Goal: Task Accomplishment & Management: Manage account settings

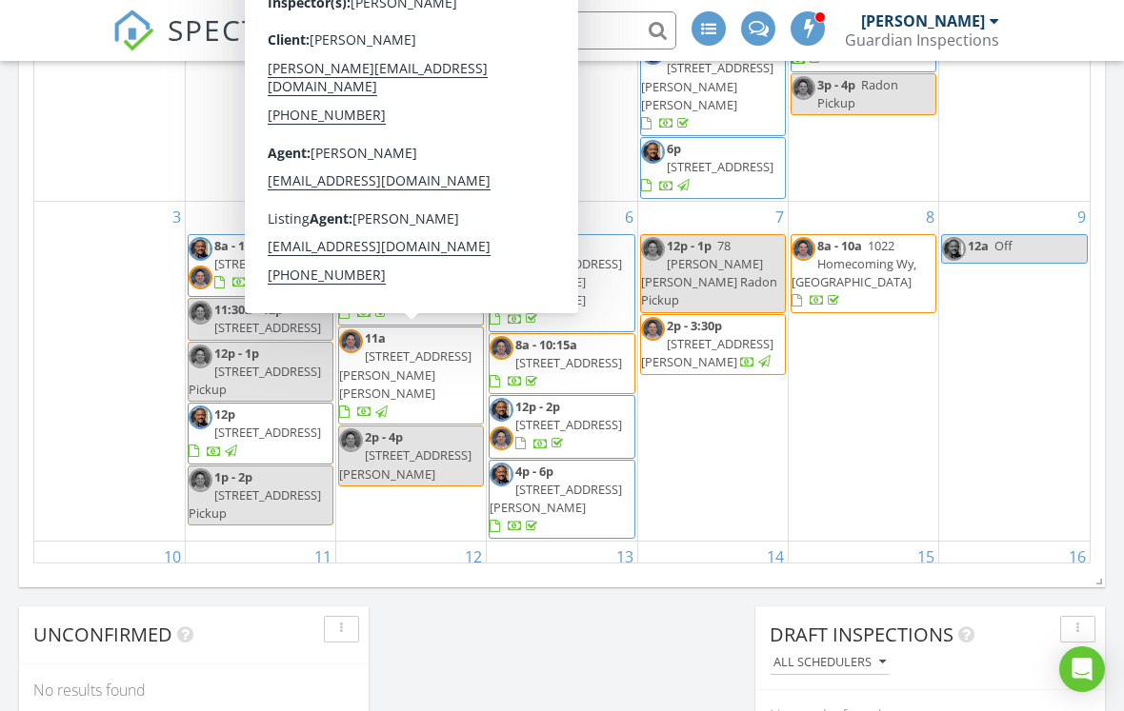
click at [817, 421] on div "8 8a - 10a 1022 Homecoming Wy, Durham 27703" at bounding box center [862, 372] width 149 height 340
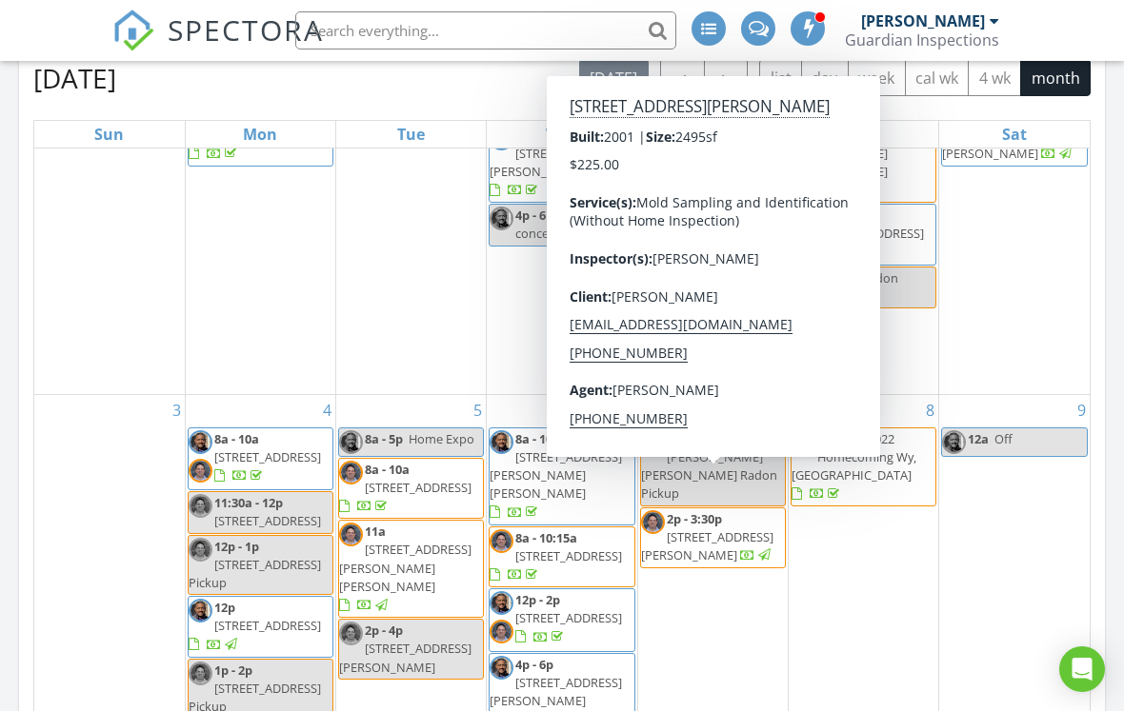
scroll to position [135, 0]
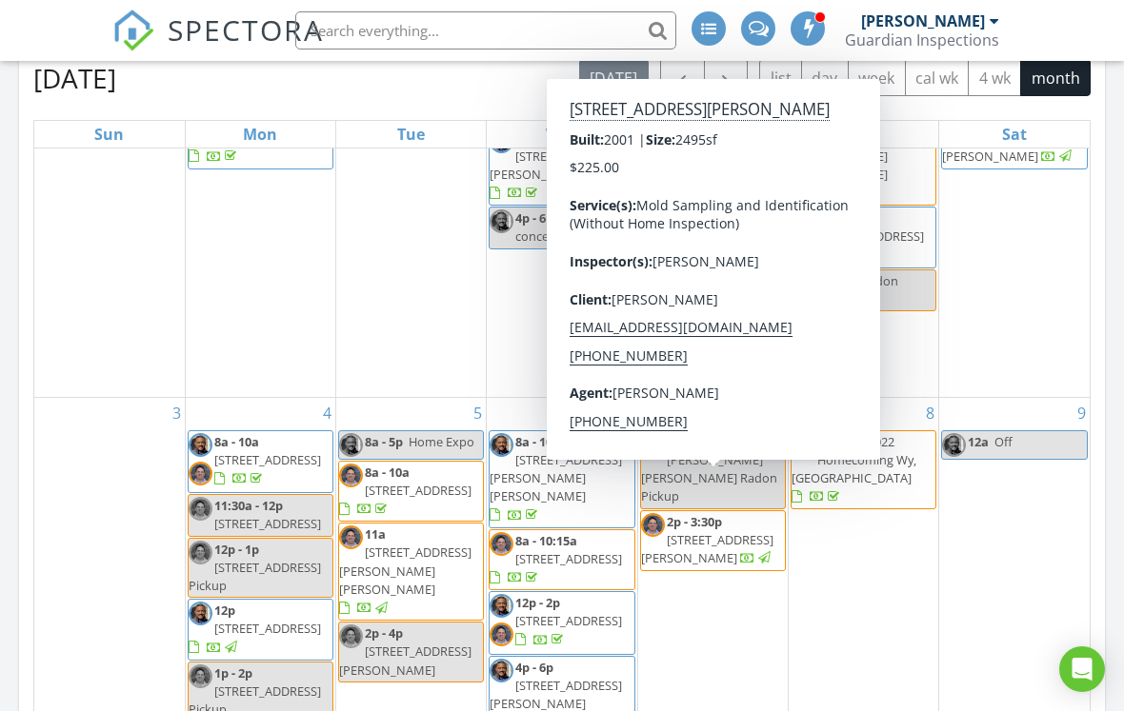
click at [705, 531] on span "1623 Rogers Pointe Ln, Creedmoor 27522" at bounding box center [707, 548] width 132 height 35
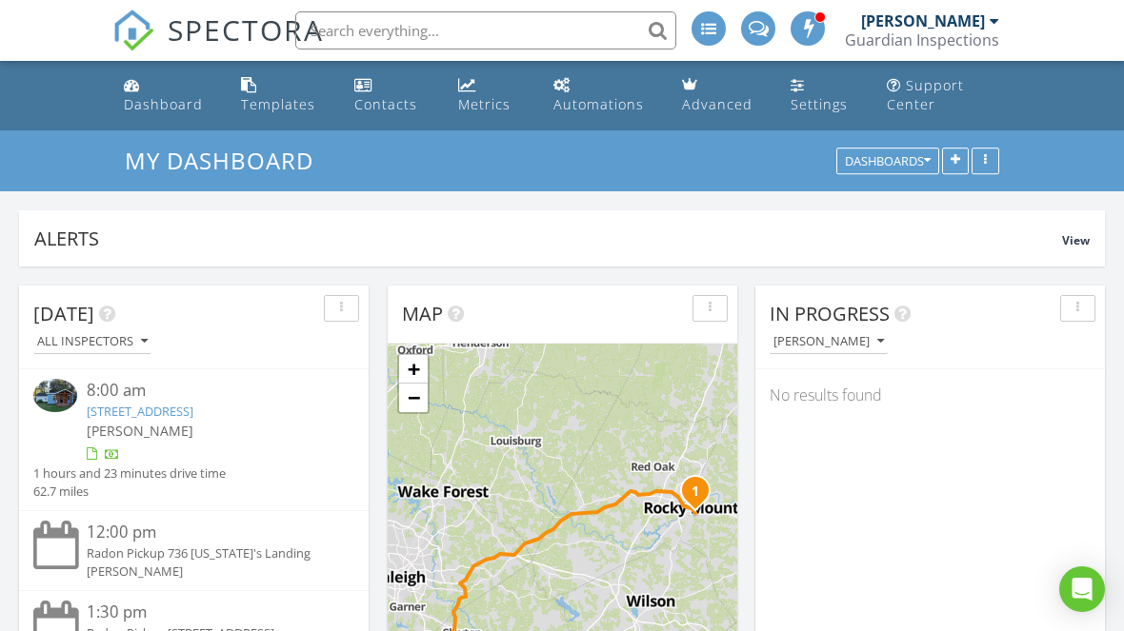
scroll to position [951, 0]
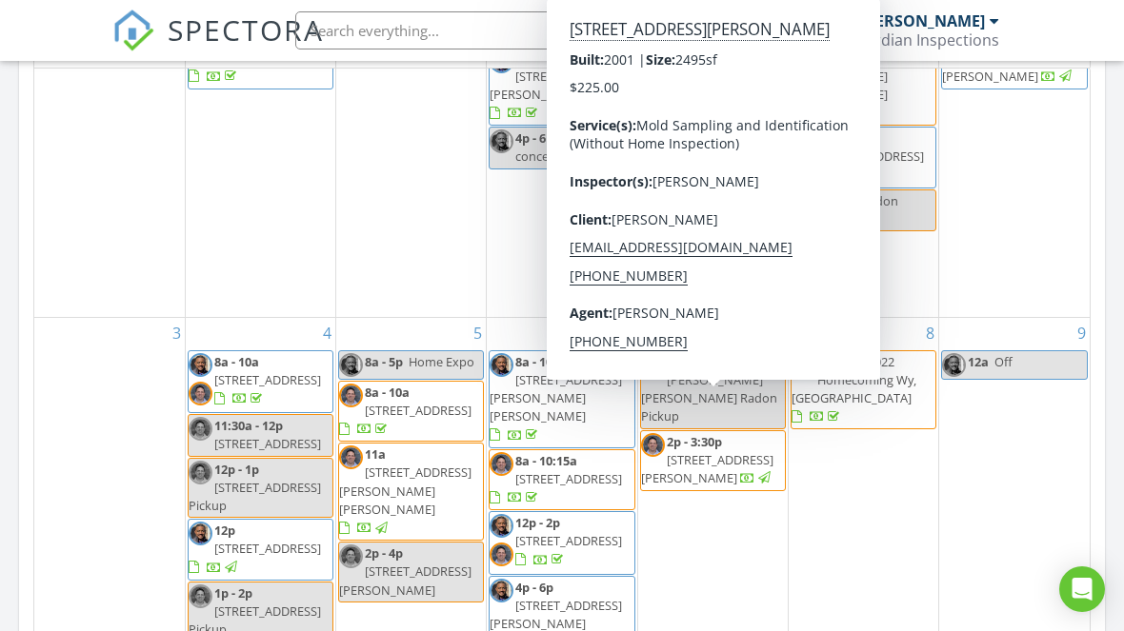
click at [250, 30] on span "SPECTORA" at bounding box center [246, 30] width 156 height 40
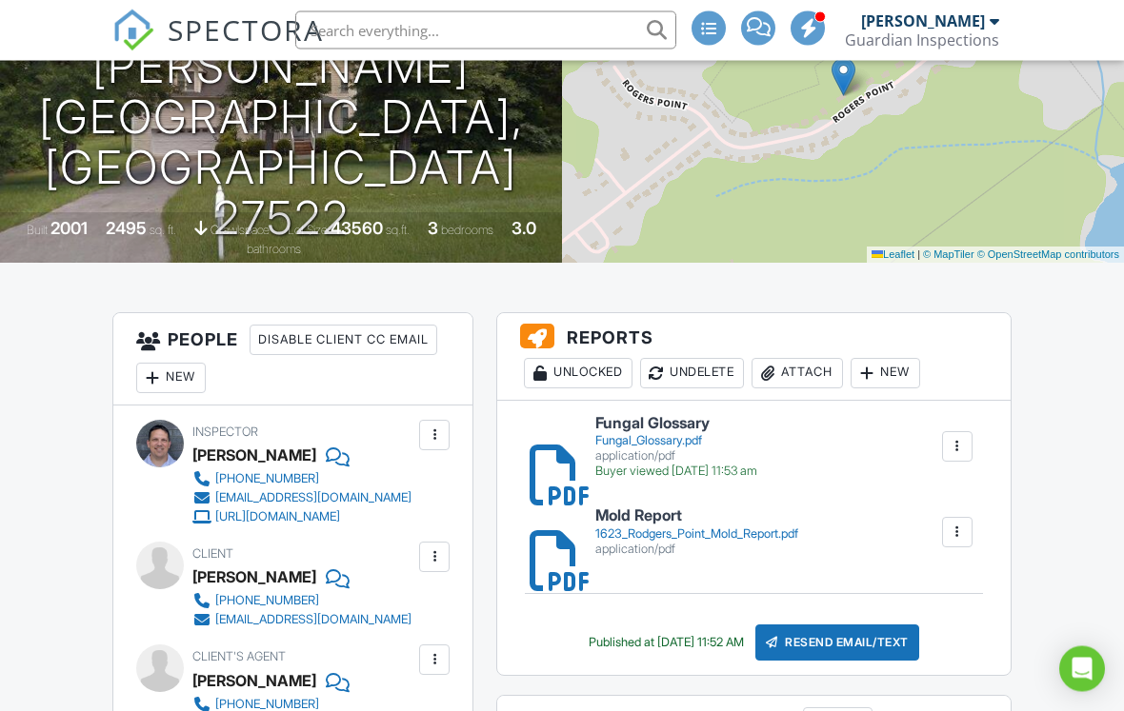
scroll to position [266, 0]
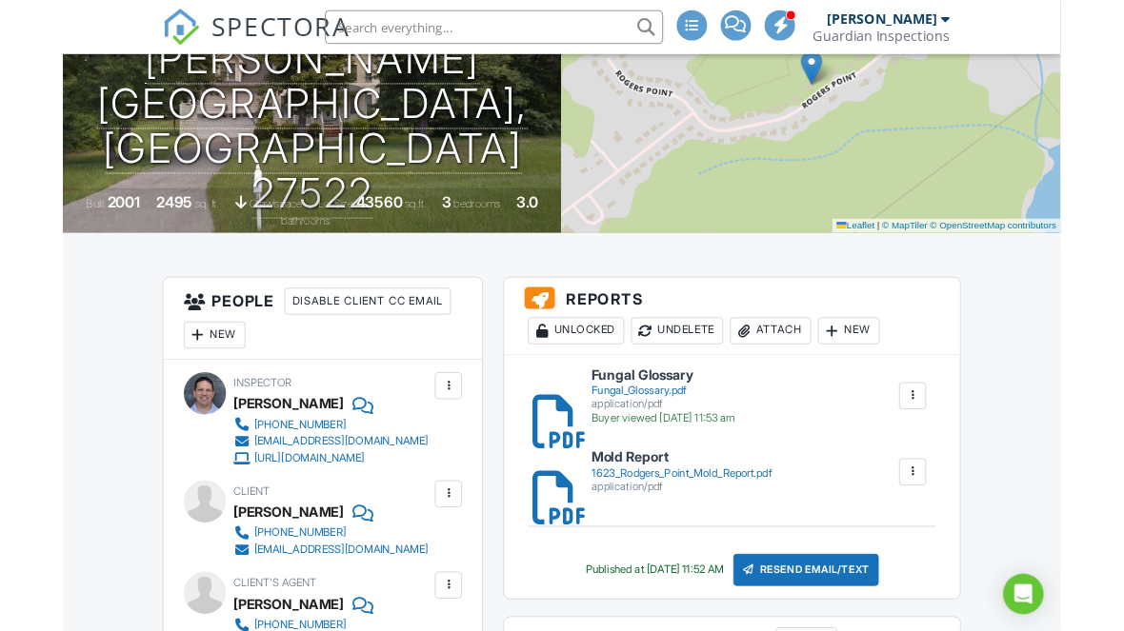
scroll to position [346, 0]
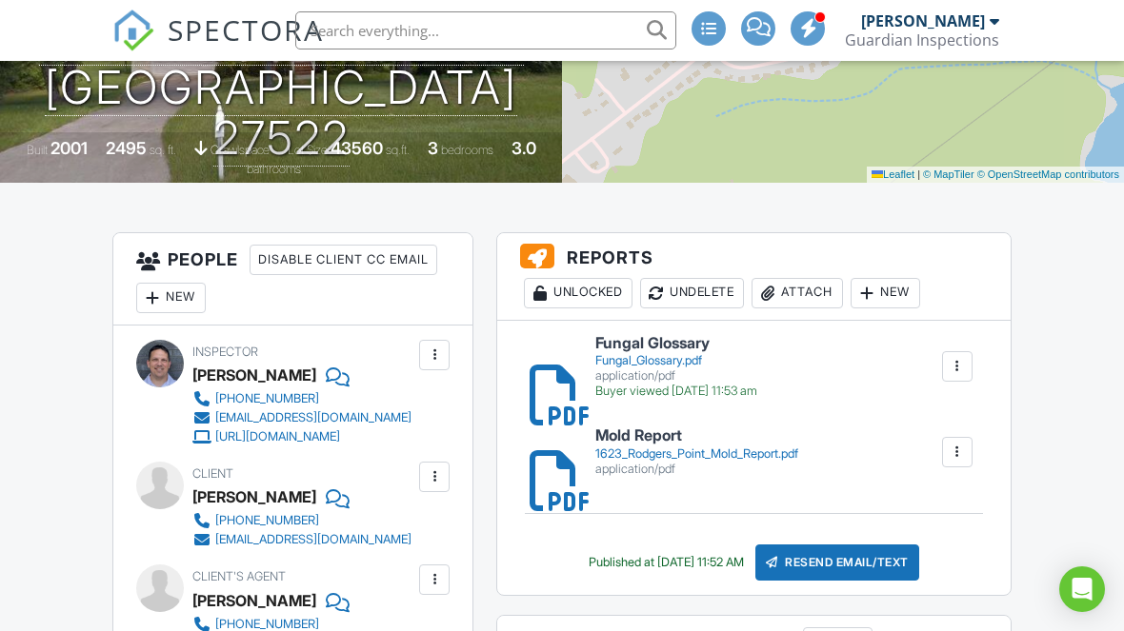
click at [967, 451] on div at bounding box center [957, 452] width 30 height 30
click at [760, 449] on div "1623_Rodgers_Point_Mold_Report.pdf" at bounding box center [696, 454] width 203 height 15
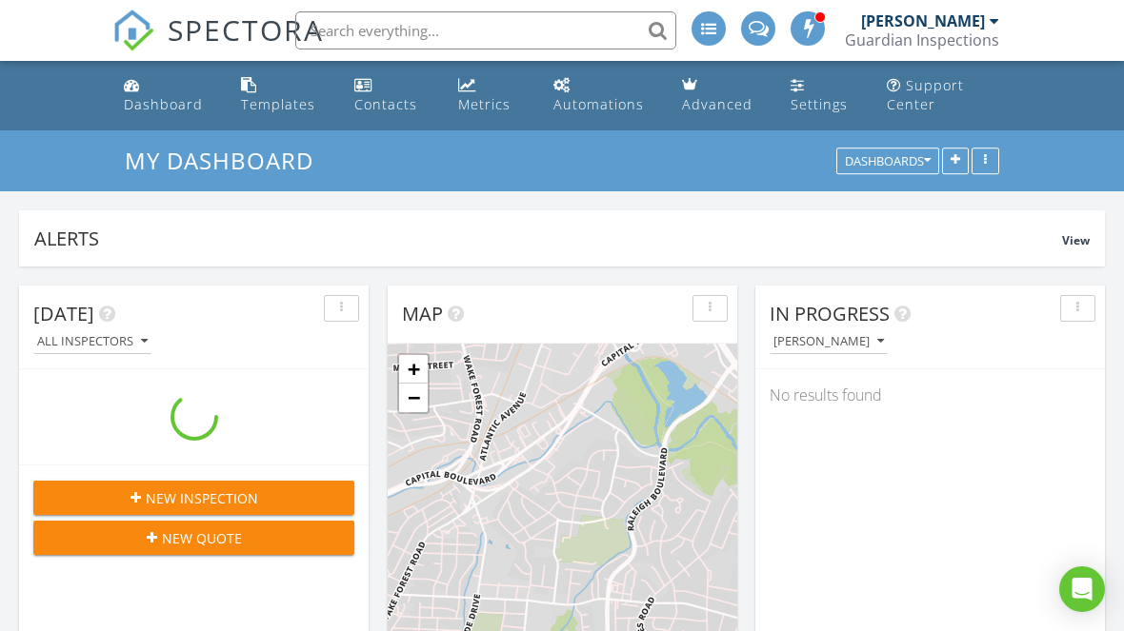
scroll to position [1734, 1124]
click at [556, 31] on input "text" at bounding box center [485, 30] width 381 height 38
type input "F"
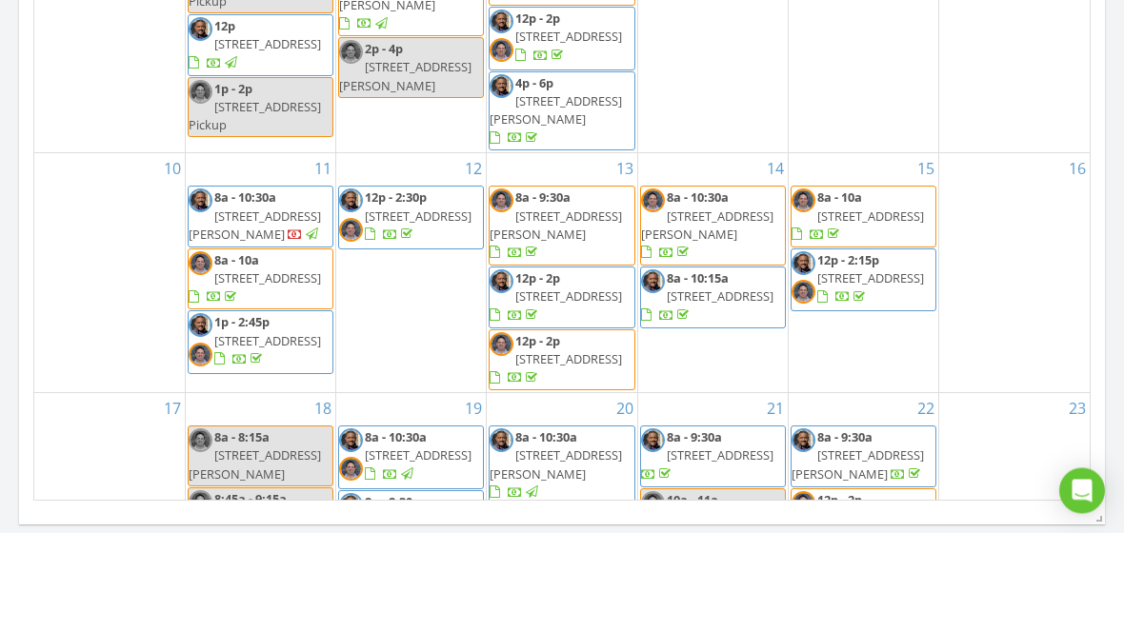
scroll to position [328, 0]
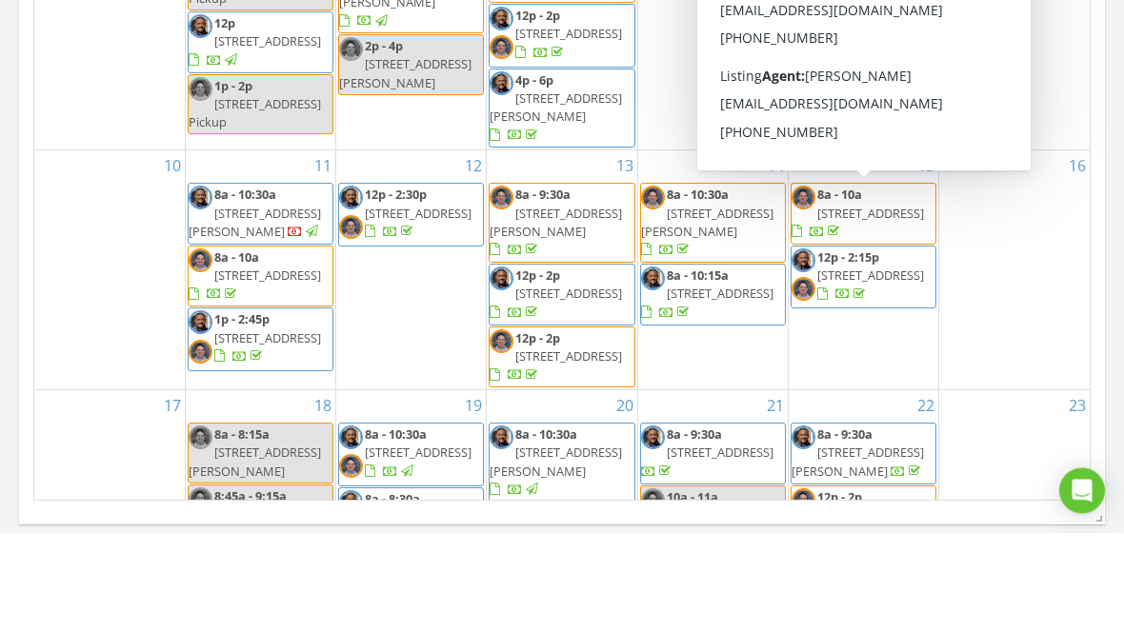
click at [875, 304] on span "711 Fairview St, Fayetteville 28312" at bounding box center [870, 312] width 107 height 17
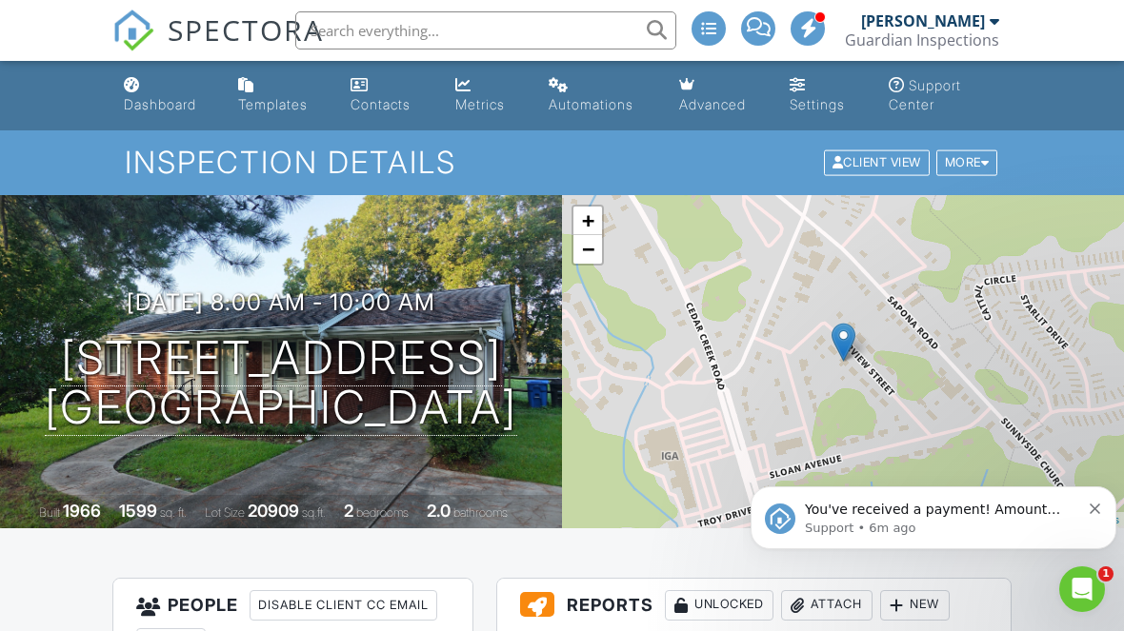
click at [981, 520] on p "Support • 6m ago" at bounding box center [942, 528] width 275 height 17
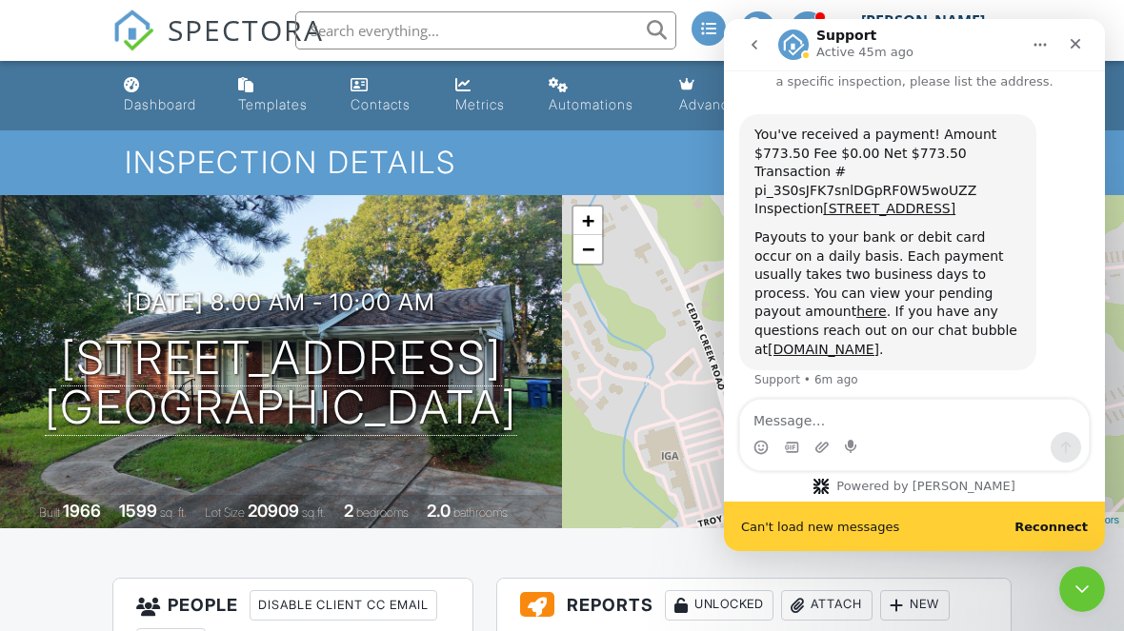
scroll to position [38, 0]
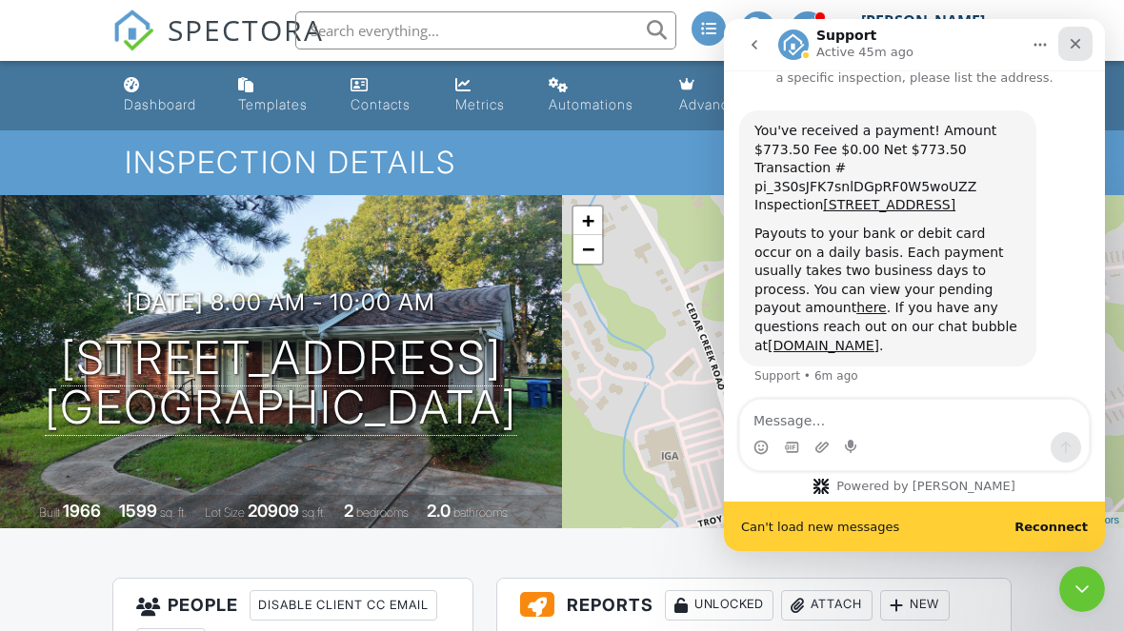
click at [1080, 43] on icon "Close" at bounding box center [1074, 43] width 15 height 15
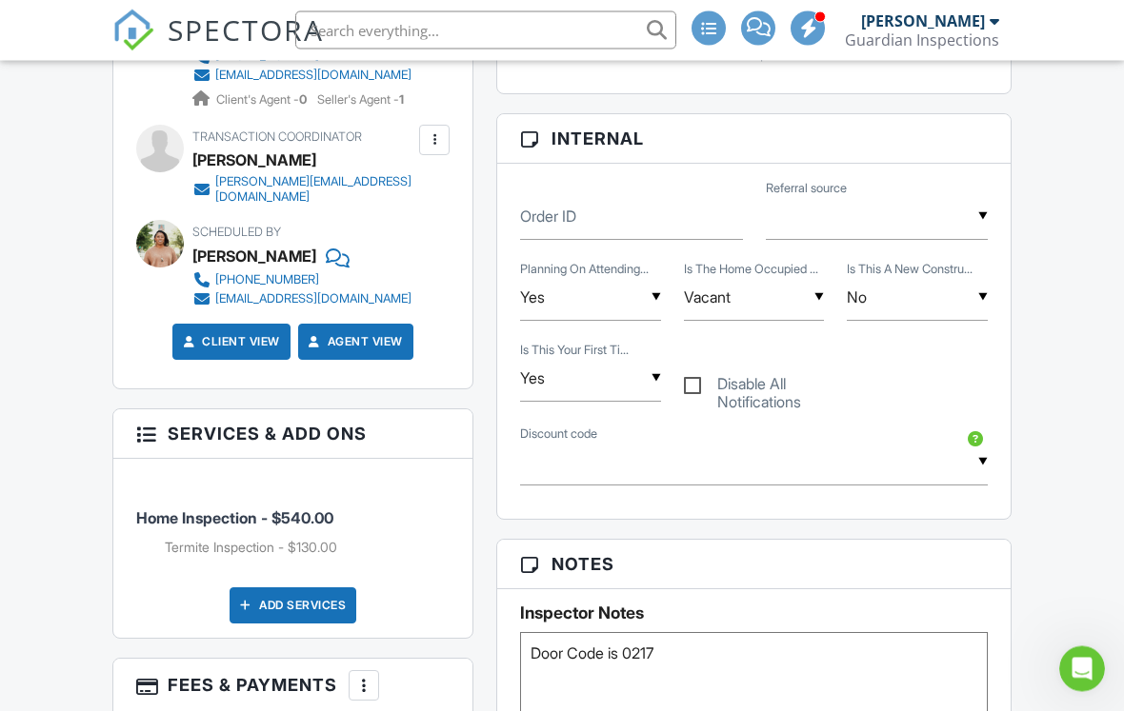
click at [308, 588] on div "Add Services" at bounding box center [292, 606] width 127 height 36
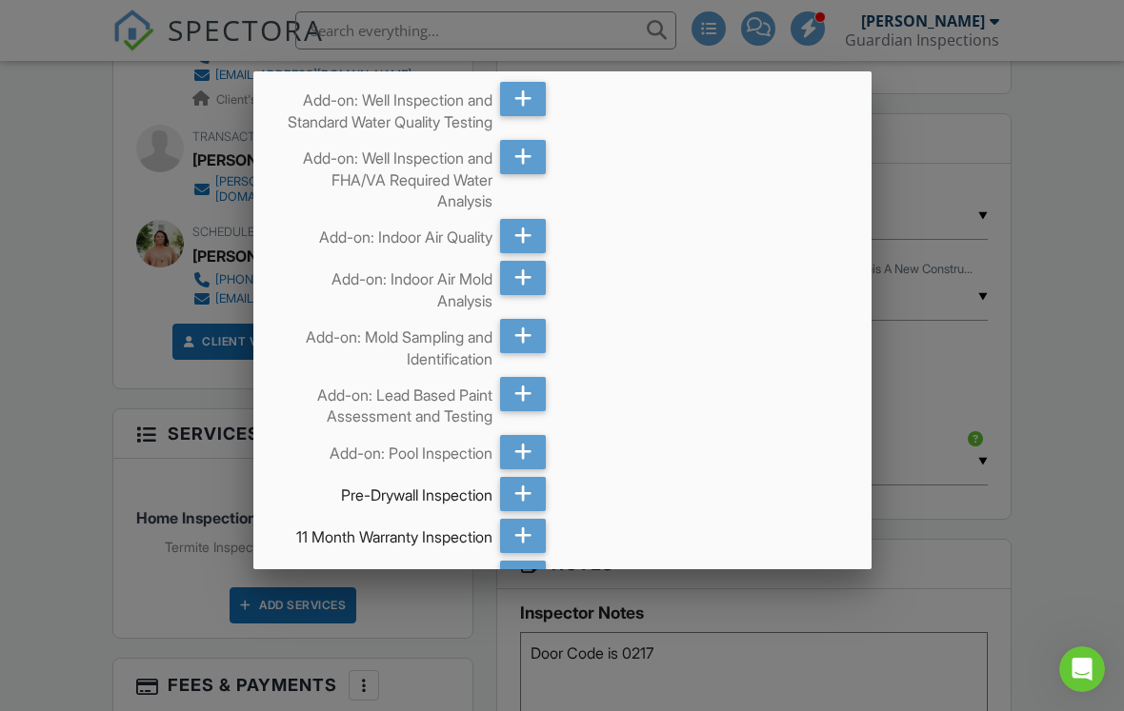
scroll to position [0, 0]
click at [527, 331] on icon at bounding box center [523, 336] width 18 height 34
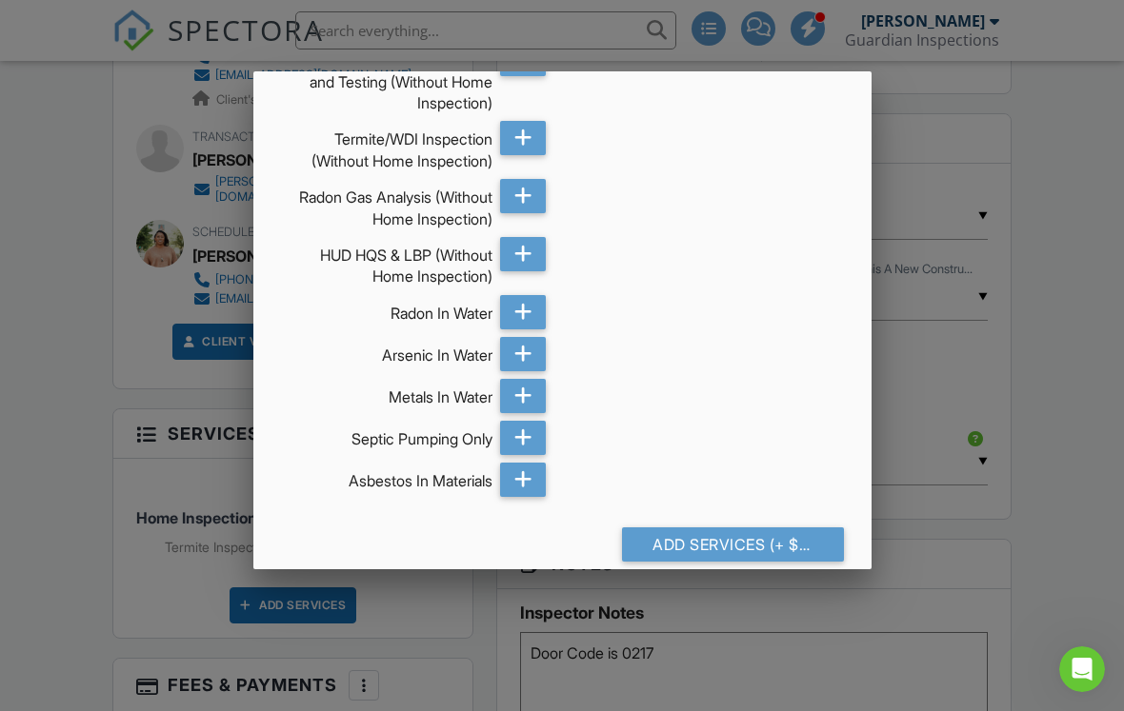
scroll to position [2435, 0]
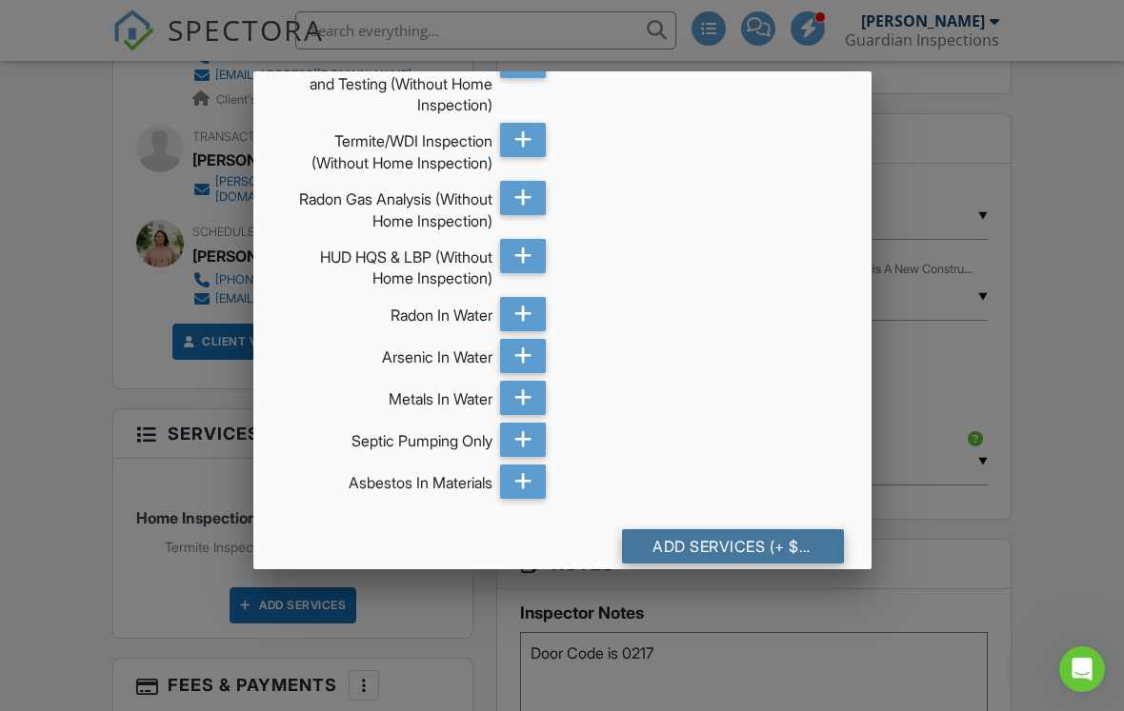
click at [760, 529] on div "Add Services (+ $100.0)" at bounding box center [733, 546] width 222 height 34
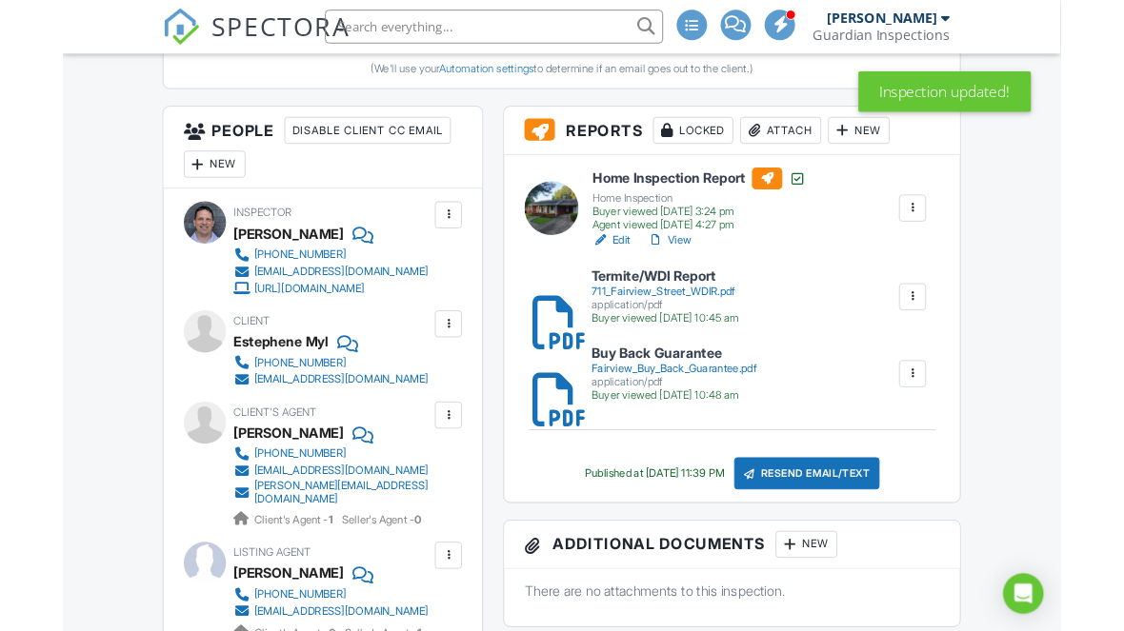
scroll to position [691, 0]
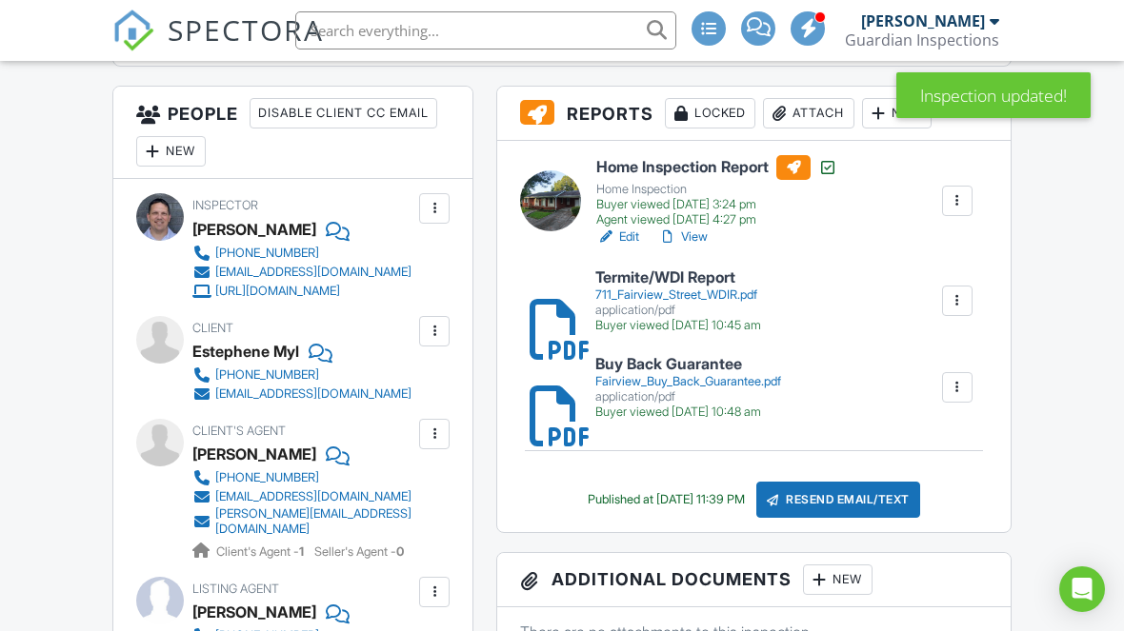
click at [817, 114] on div "Attach" at bounding box center [808, 113] width 91 height 30
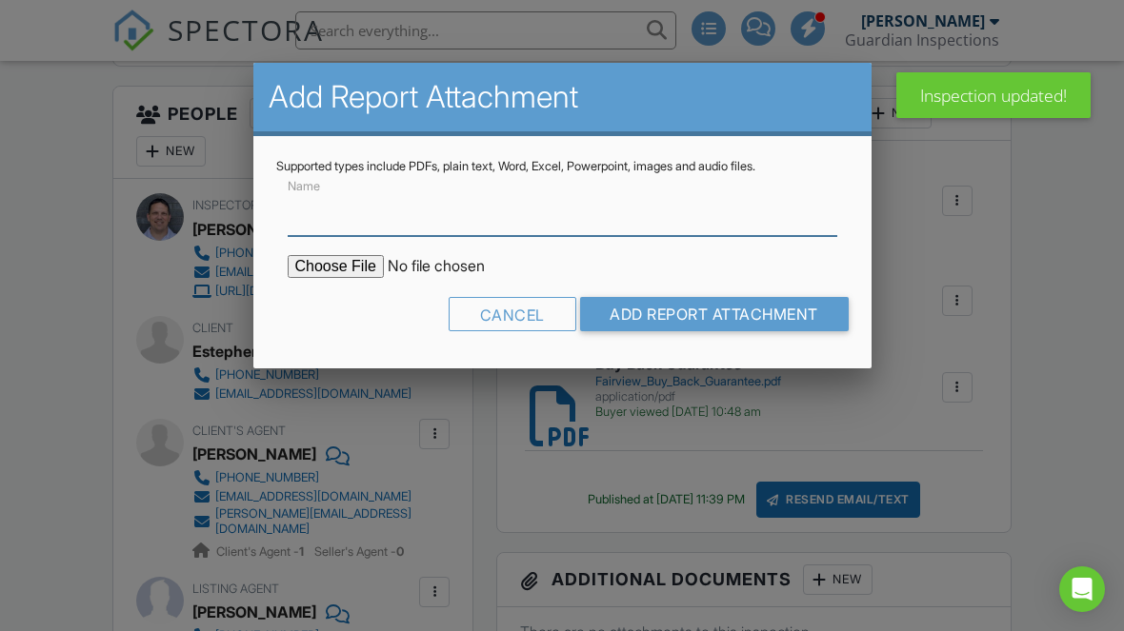
scroll to position [690, 0]
click at [324, 269] on input "file" at bounding box center [450, 266] width 324 height 23
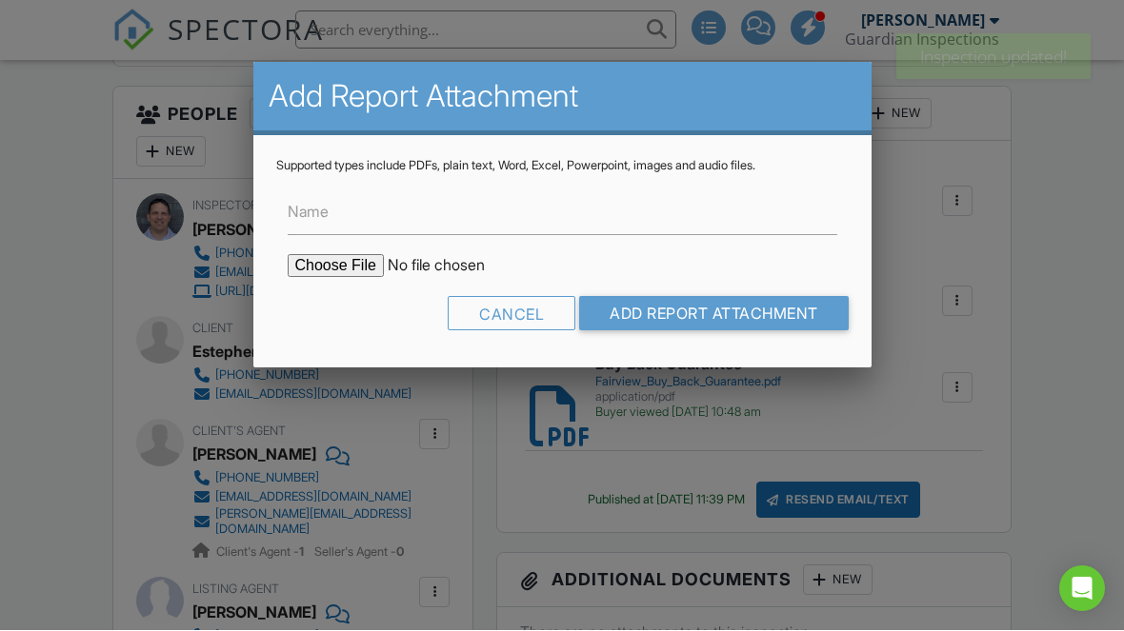
scroll to position [691, 0]
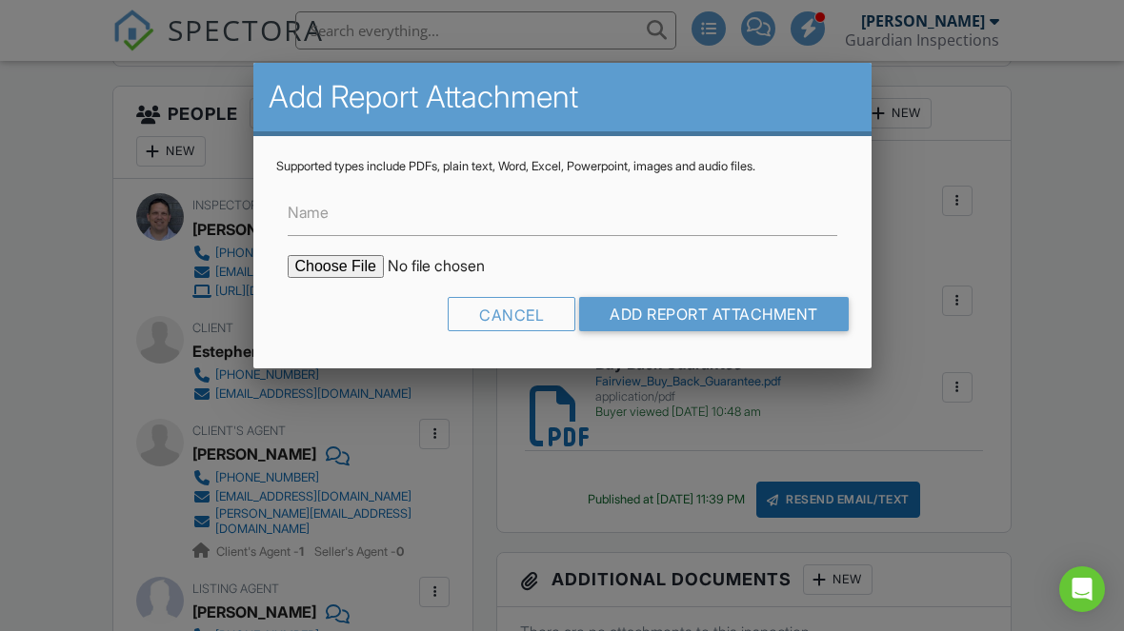
type input "C:\fakepath\Fungal Glossary.pdf"
click at [626, 212] on input "Name" at bounding box center [562, 212] width 549 height 47
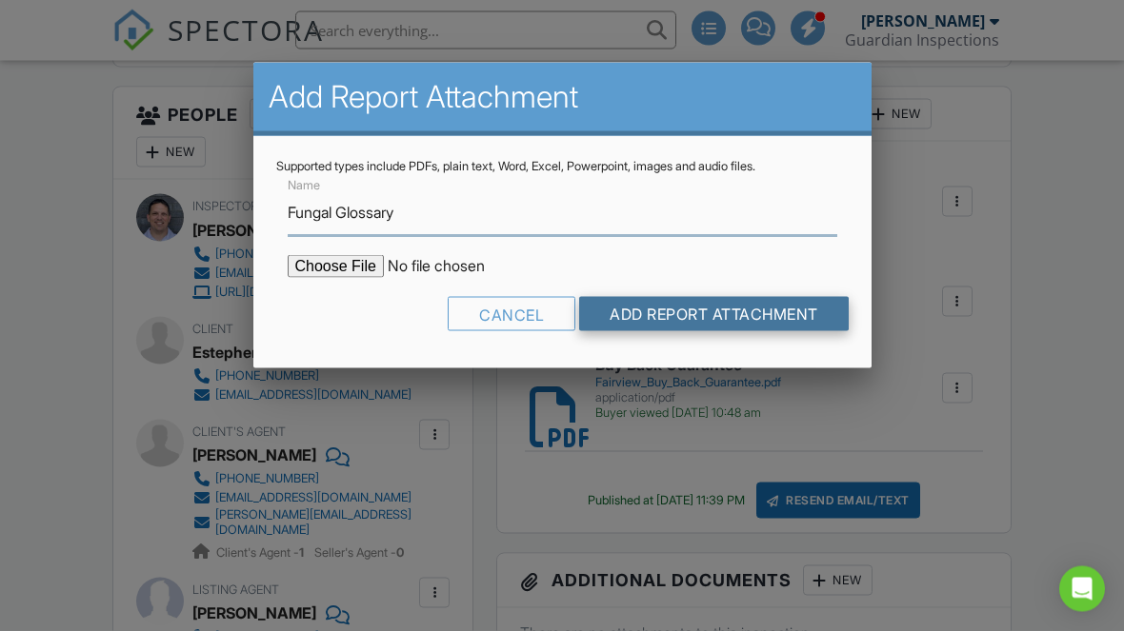
type input "Fungal Glossary"
click at [712, 311] on input "Add Report Attachment" at bounding box center [713, 314] width 269 height 34
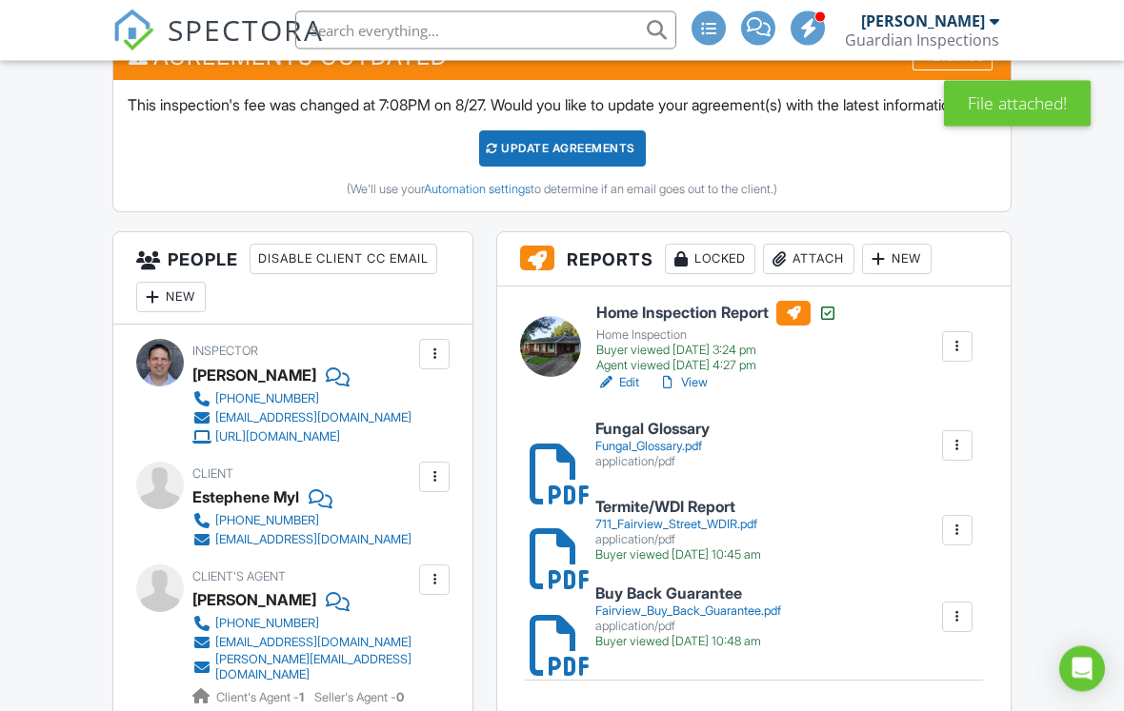
scroll to position [546, 0]
click at [805, 261] on div "Attach" at bounding box center [808, 259] width 91 height 30
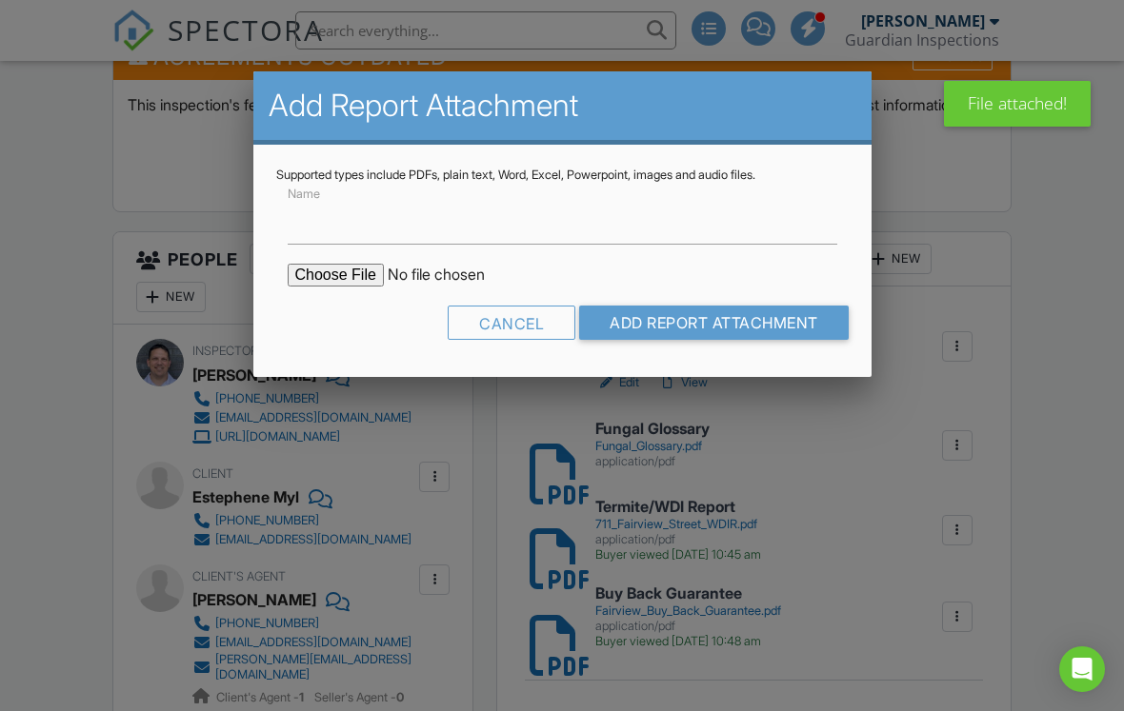
click at [334, 278] on input "file" at bounding box center [450, 275] width 324 height 23
type input "C:\fakepath\711_Fairview_Mold_Report.pdf"
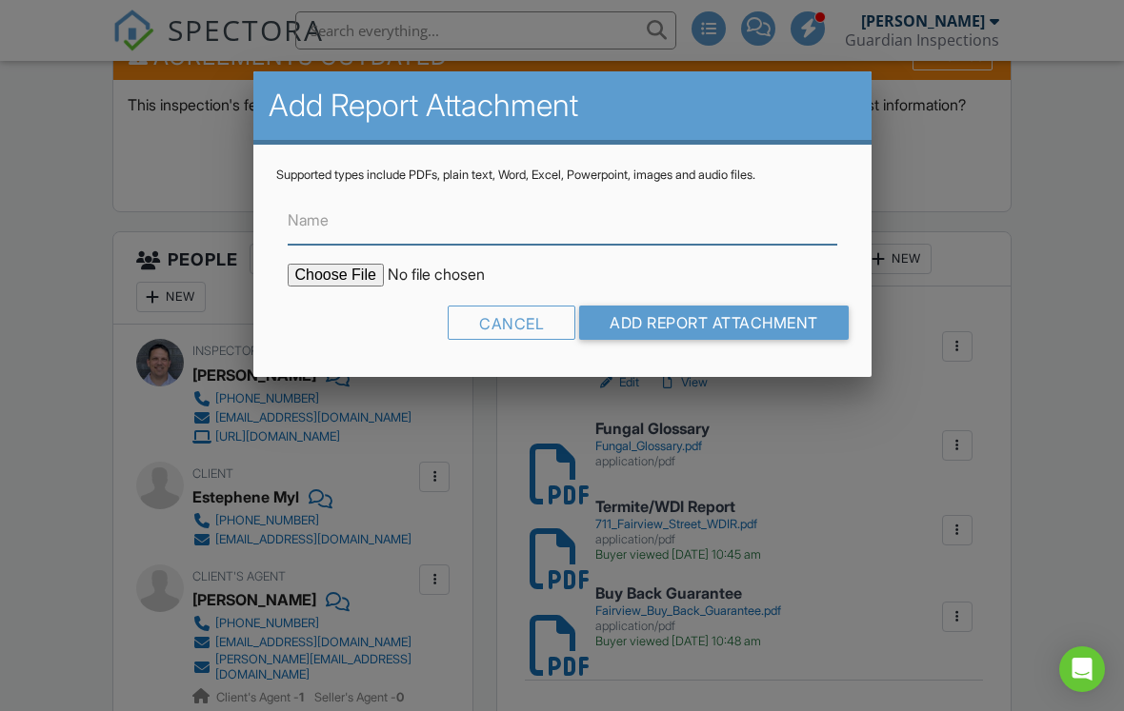
click at [552, 215] on input "Name" at bounding box center [562, 221] width 549 height 47
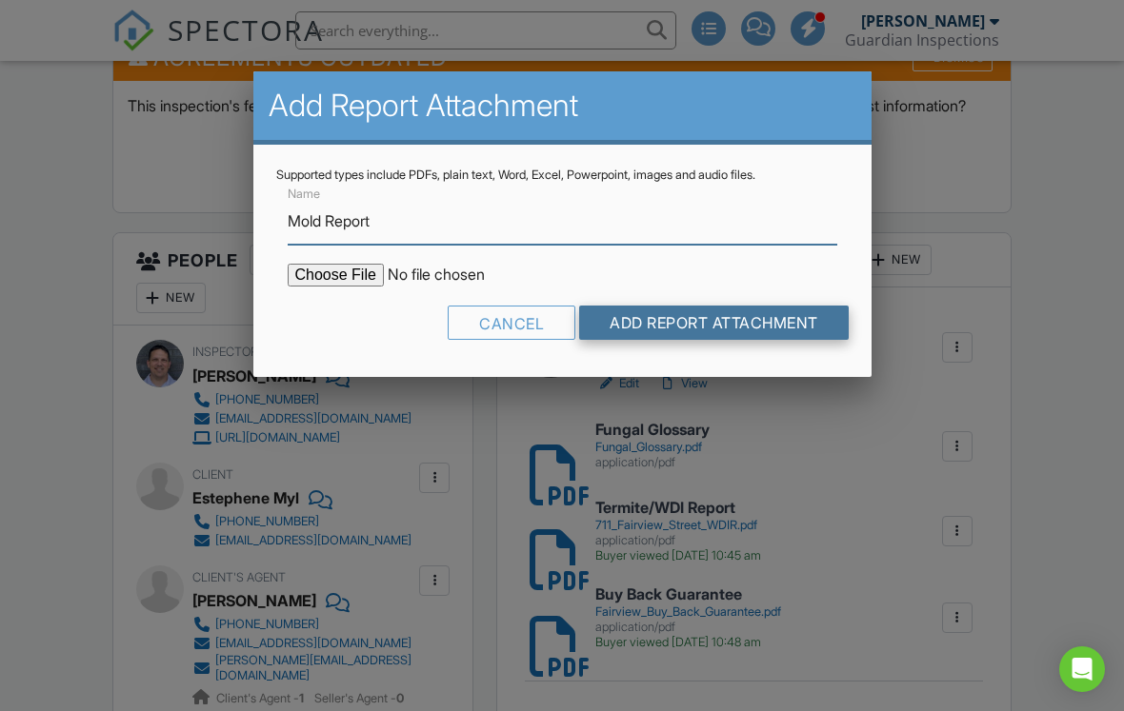
type input "Mold Report"
click at [745, 321] on input "Add Report Attachment" at bounding box center [713, 323] width 269 height 34
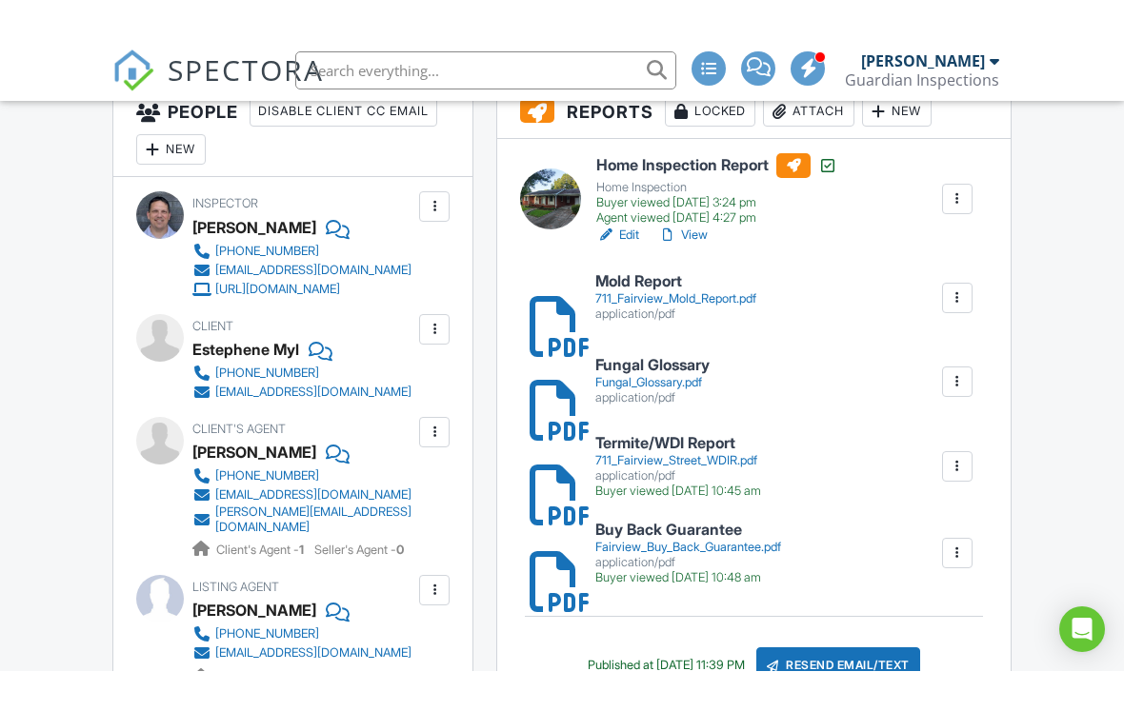
scroll to position [912, 0]
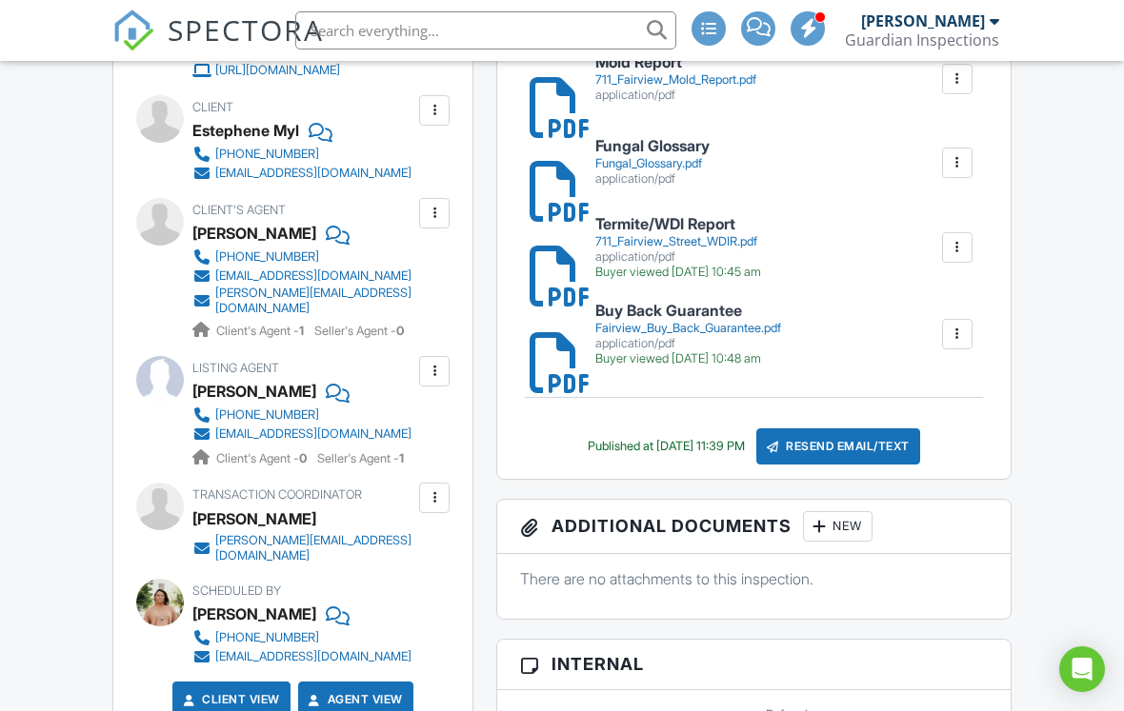
click at [873, 440] on div "Resend Email/Text" at bounding box center [838, 446] width 164 height 36
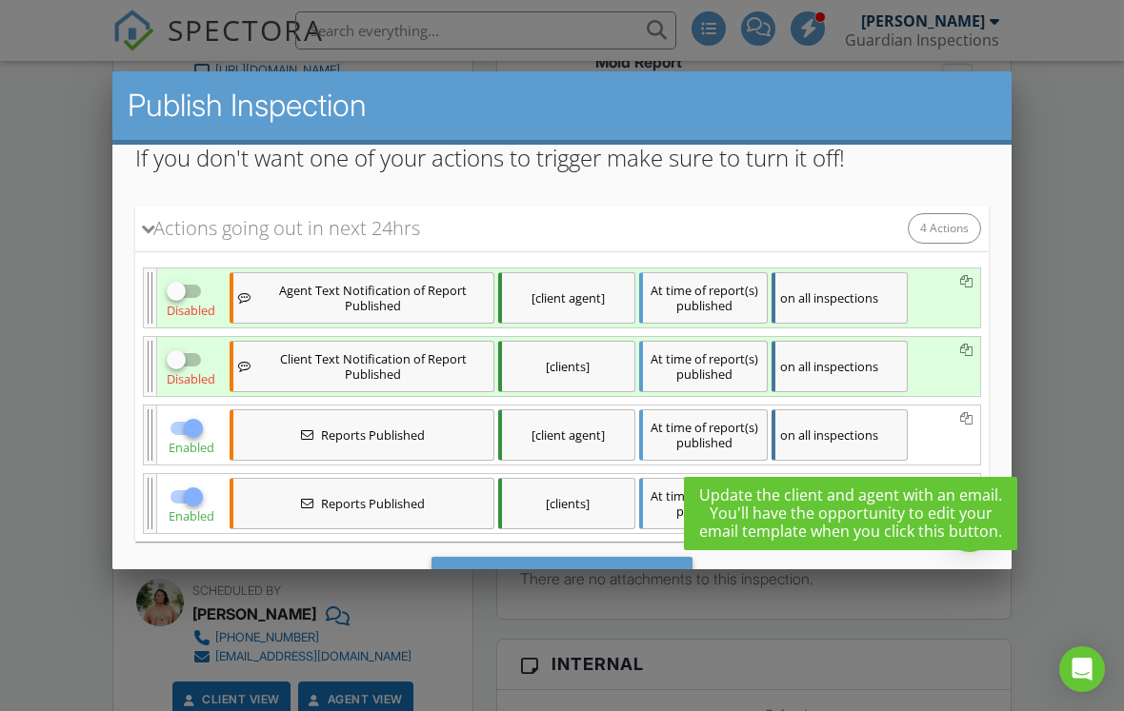
scroll to position [185, 0]
click at [190, 292] on div at bounding box center [176, 291] width 32 height 32
checkbox input "true"
click at [183, 358] on div at bounding box center [176, 360] width 32 height 32
checkbox input "true"
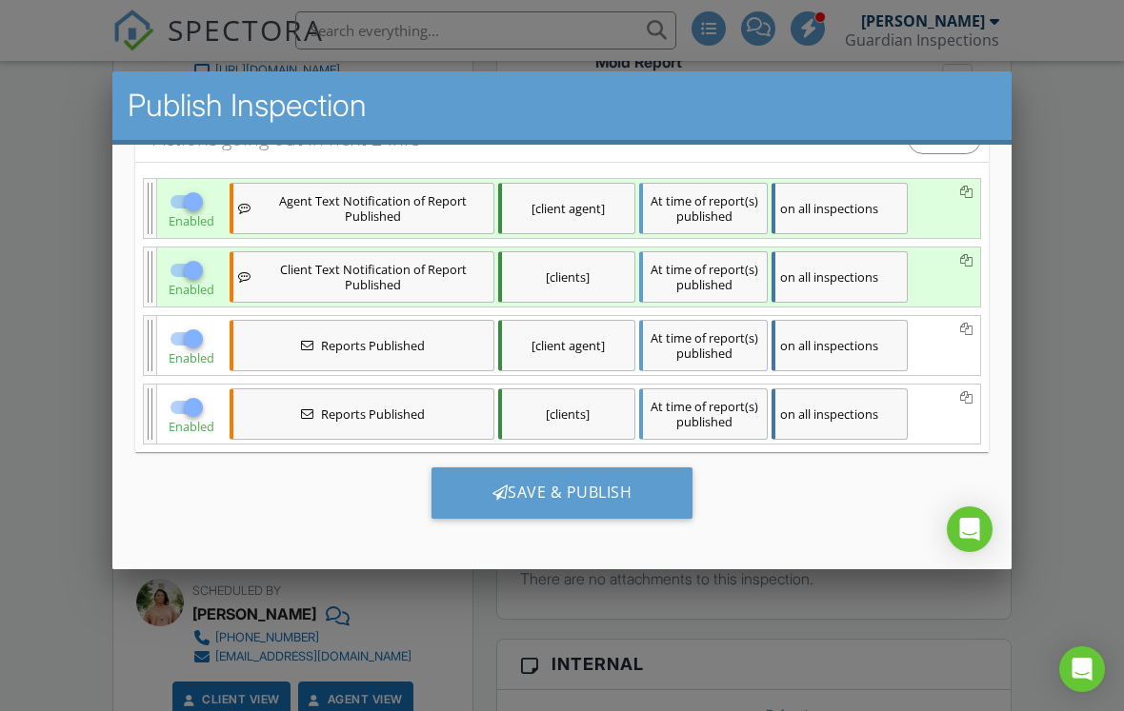
scroll to position [275, 0]
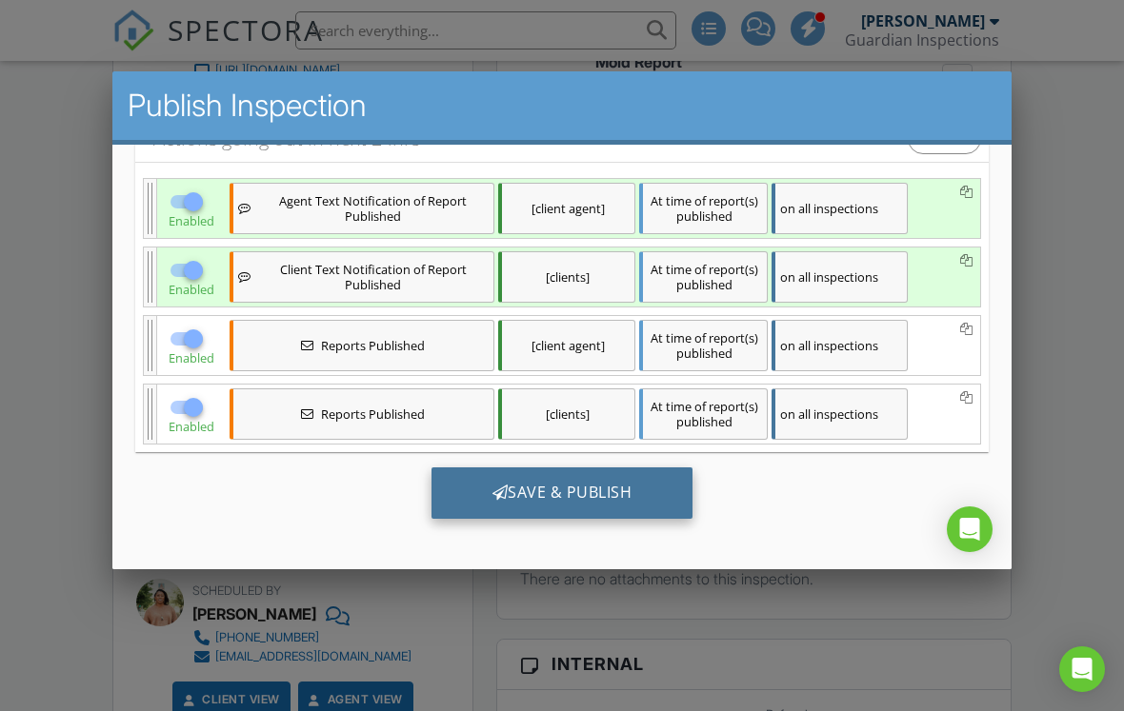
click at [617, 500] on div "Save & Publish" at bounding box center [562, 492] width 262 height 51
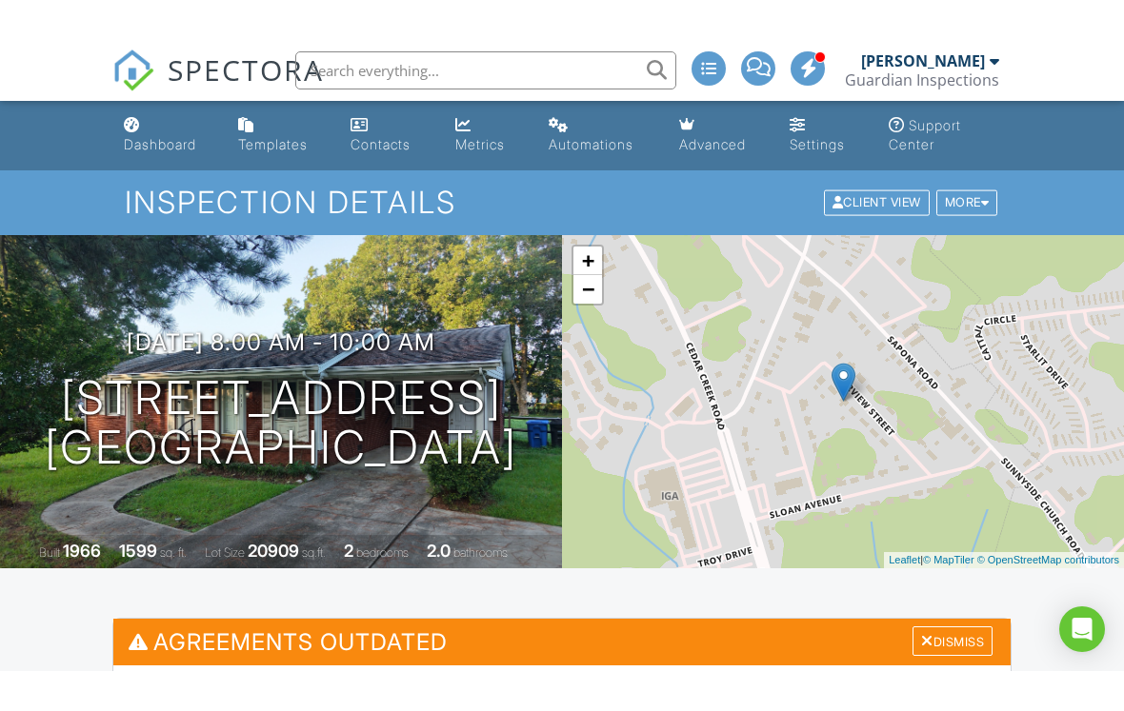
scroll to position [211, 0]
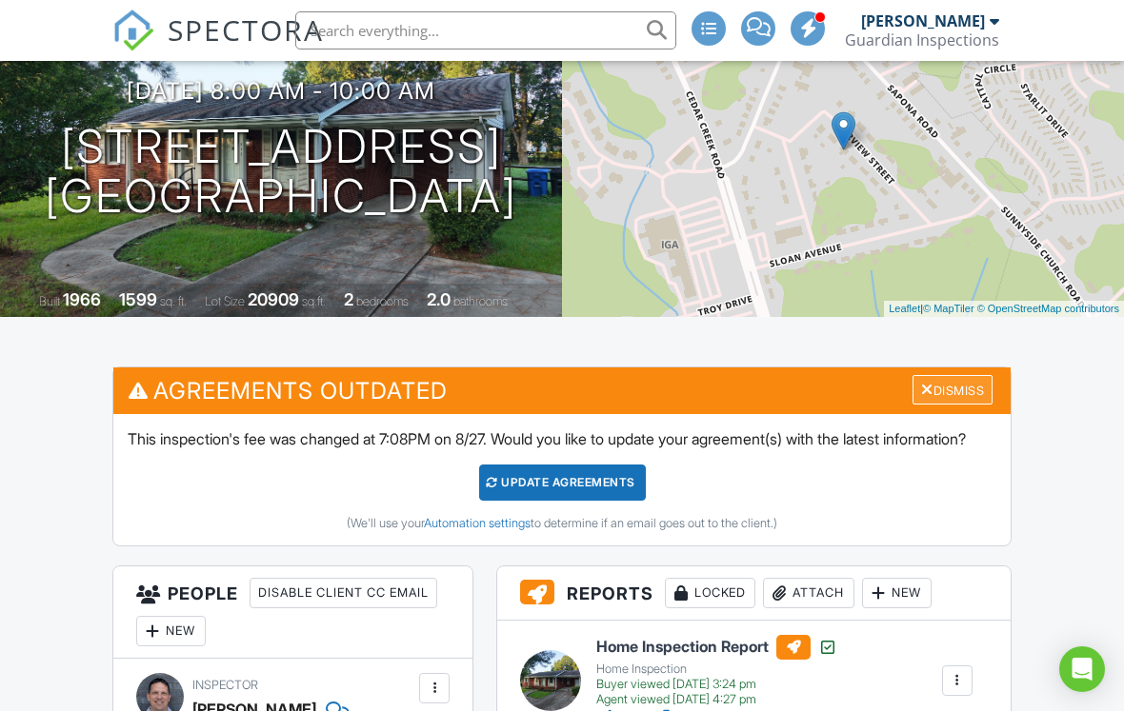
click at [967, 390] on div "Dismiss" at bounding box center [952, 390] width 80 height 30
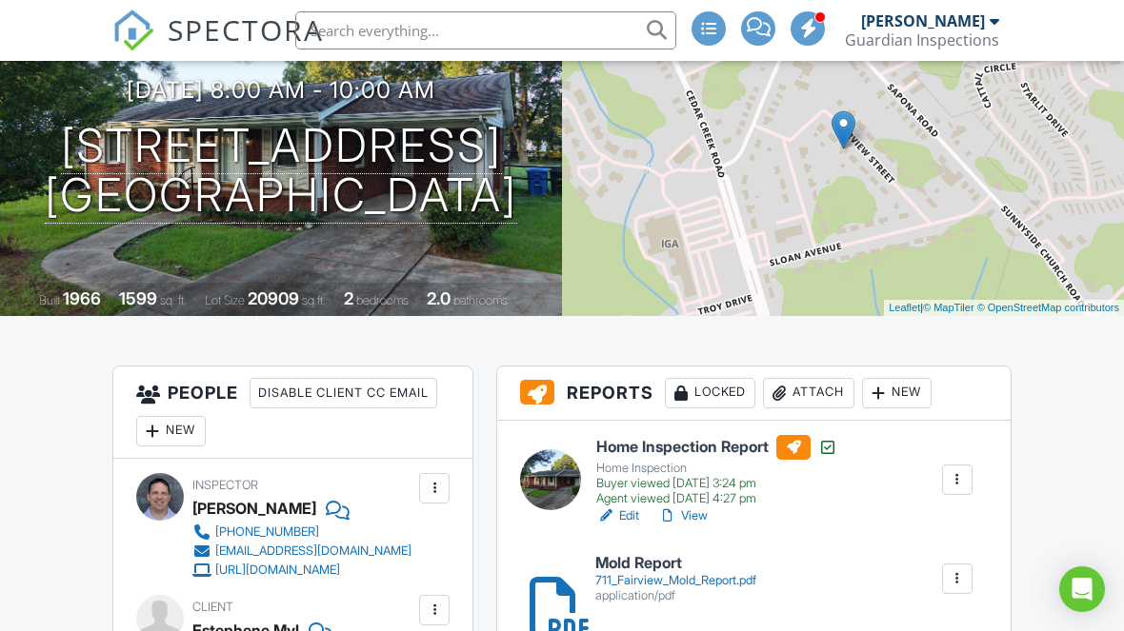
scroll to position [0, 0]
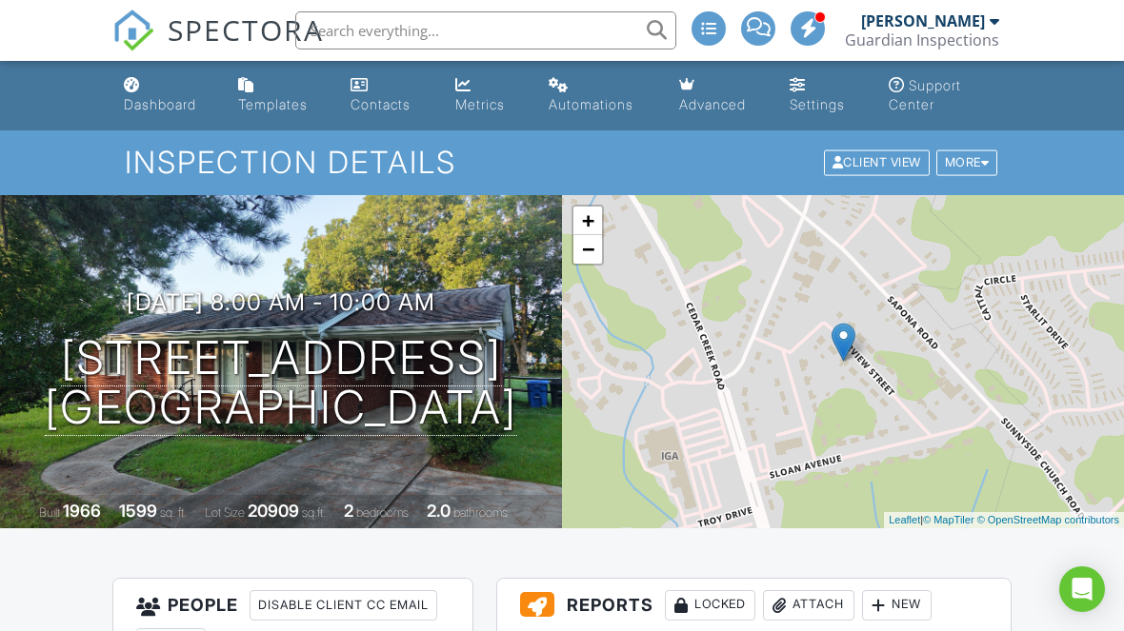
click at [215, 34] on span "SPECTORA" at bounding box center [246, 30] width 156 height 40
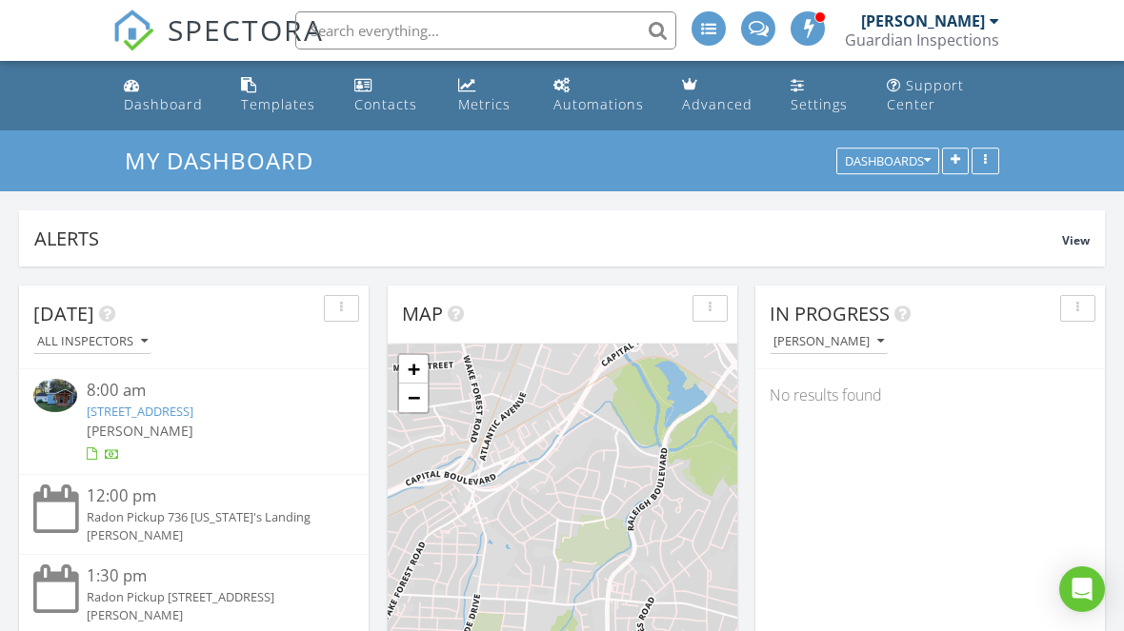
scroll to position [1734, 1124]
